Goal: Find specific page/section: Find specific page/section

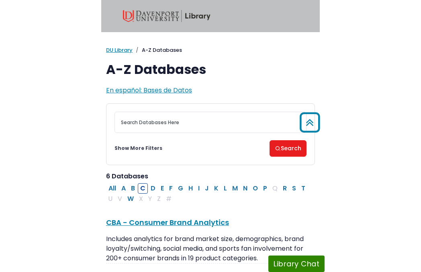
scroll to position [236, 0]
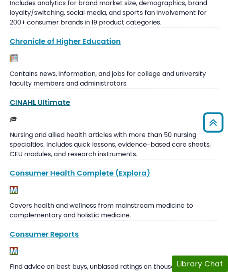
click at [54, 99] on link "CINAHL Ultimate This link opens in a new window" at bounding box center [40, 102] width 61 height 10
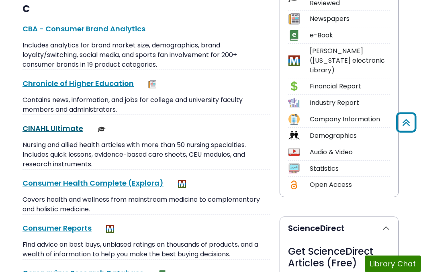
click at [62, 129] on link "CINAHL Ultimate This link opens in a new window" at bounding box center [53, 128] width 61 height 10
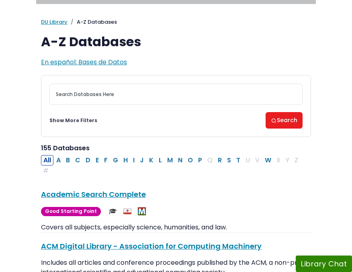
scroll to position [32, 0]
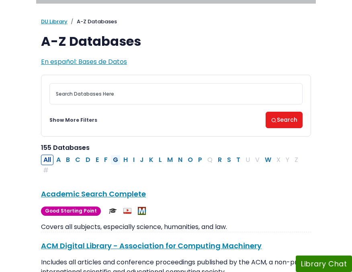
click at [111, 160] on button "G" at bounding box center [116, 160] width 10 height 10
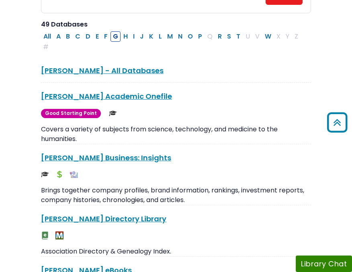
scroll to position [159, 0]
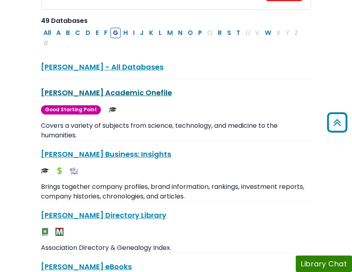
click at [91, 92] on link "Gale Academic Onefile This link opens in a new window" at bounding box center [106, 93] width 131 height 10
